Goal: Communication & Community: Answer question/provide support

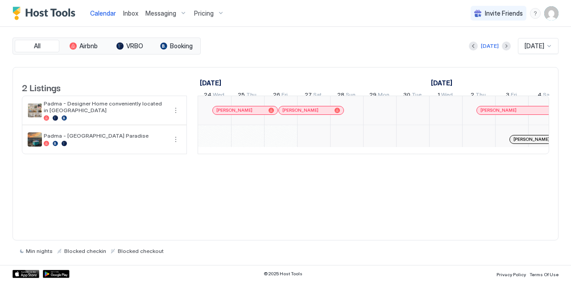
scroll to position [0, 496]
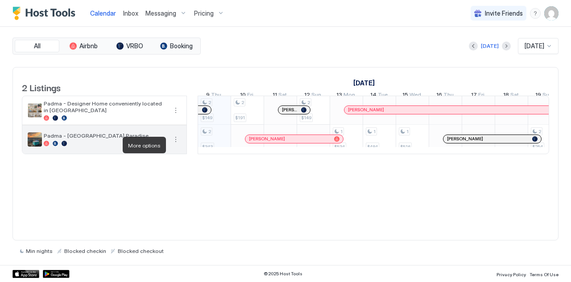
click at [175, 145] on button "More options" at bounding box center [175, 139] width 11 height 11
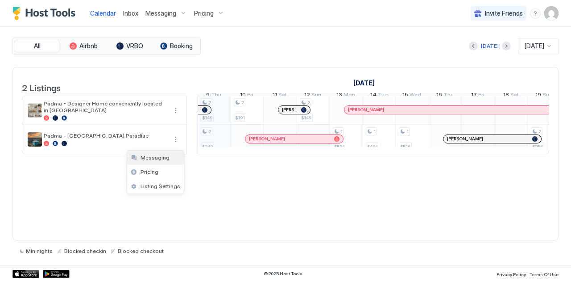
click at [155, 157] on span "Messaging" at bounding box center [155, 157] width 29 height 7
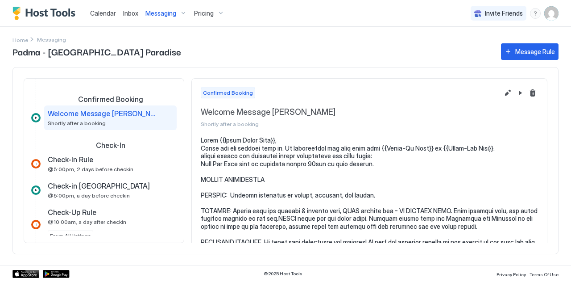
click at [130, 12] on span "Inbox" at bounding box center [130, 13] width 15 height 8
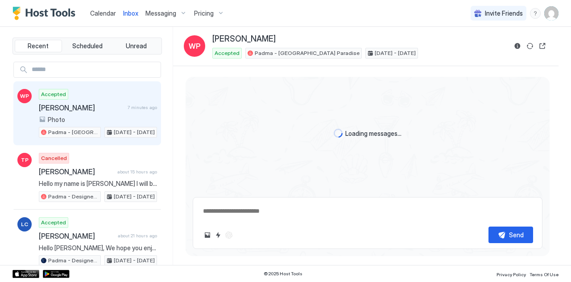
scroll to position [937, 0]
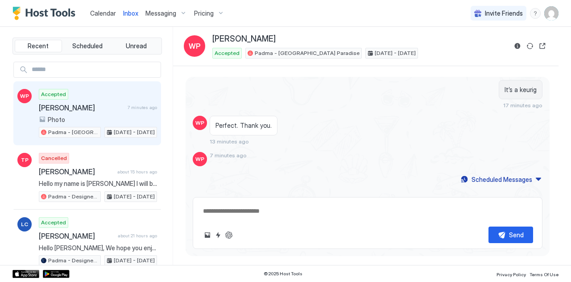
click at [62, 108] on span "[PERSON_NAME]" at bounding box center [81, 107] width 85 height 9
click at [218, 152] on span "7 minutes ago" at bounding box center [228, 155] width 37 height 7
drag, startPoint x: 218, startPoint y: 144, endPoint x: 202, endPoint y: 148, distance: 16.0
click at [202, 152] on div "WP 7 minutes ago" at bounding box center [368, 159] width 350 height 14
type textarea "*"
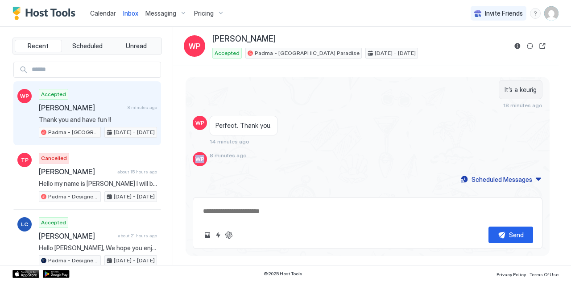
scroll to position [974, 0]
